Goal: Transaction & Acquisition: Purchase product/service

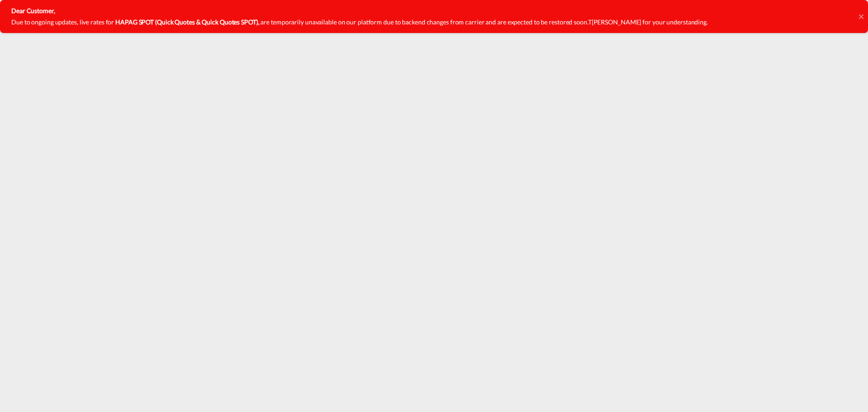
click at [860, 17] on icon at bounding box center [861, 16] width 5 height 7
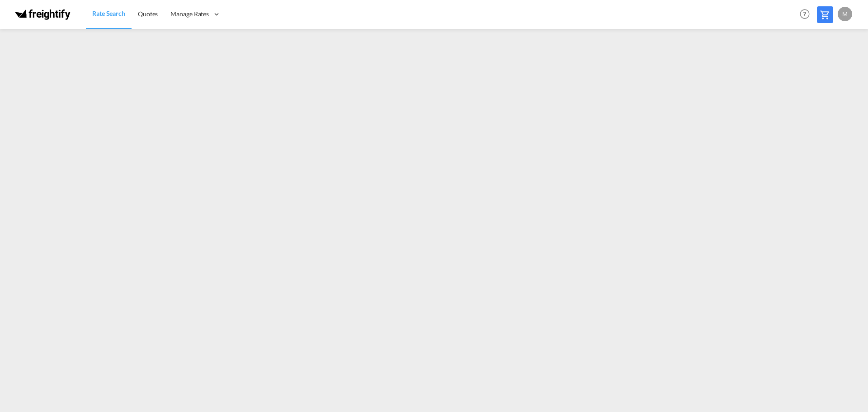
click at [827, 11] on md-icon at bounding box center [824, 14] width 11 height 11
